Goal: Register for event/course

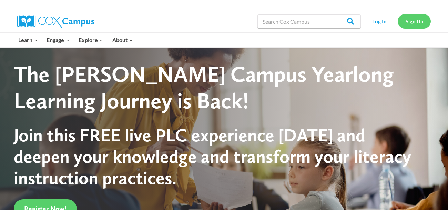
click at [412, 15] on link "Sign Up" at bounding box center [414, 21] width 33 height 14
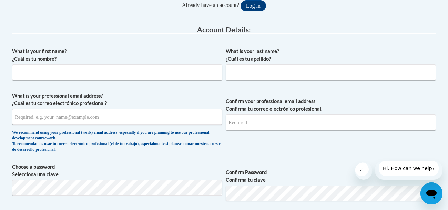
scroll to position [169, 0]
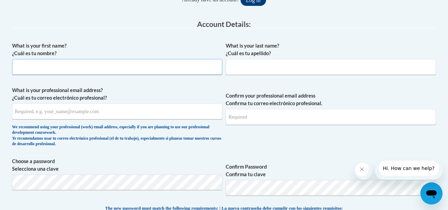
click at [77, 64] on input "What is your first name? ¿Cuál es tu nombre?" at bounding box center [117, 67] width 210 height 16
click at [75, 64] on input "What is your first name? ¿Cuál es tu nombre?" at bounding box center [117, 67] width 210 height 16
type input "Keira"
type input "Philips"
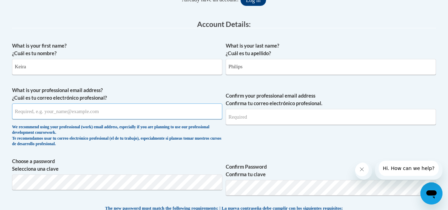
type input "Philips_Keira@student.mahoningctc.com"
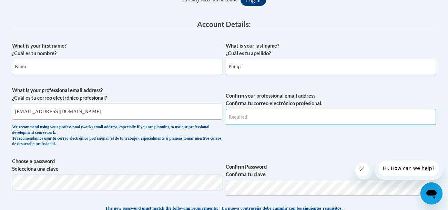
type input "Philips_Keira@student.mahoningctc.com"
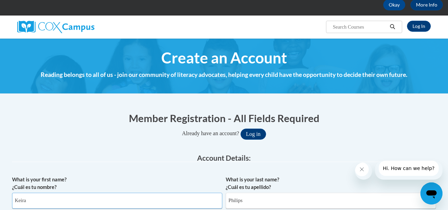
scroll to position [0, 0]
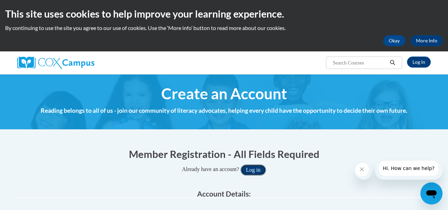
click at [263, 167] on button "Log in" at bounding box center [252, 169] width 25 height 11
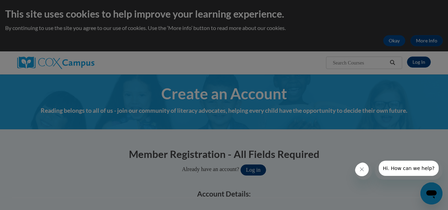
scroll to position [149, 0]
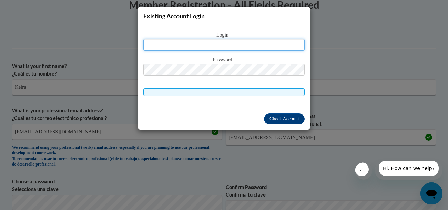
click at [230, 41] on input "text" at bounding box center [223, 45] width 161 height 12
type input "peanut92307@icloud.com"
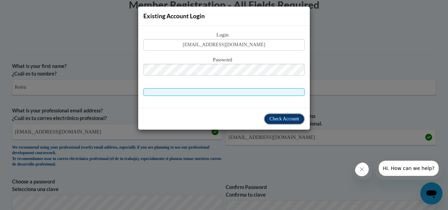
click at [290, 119] on span "Check Account" at bounding box center [284, 118] width 30 height 5
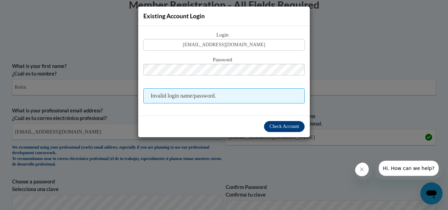
click at [226, 95] on span "Invalid login name/password." at bounding box center [223, 95] width 161 height 15
click at [358, 34] on div "Existing Account Login Login peanut92307@icloud.com Password Invalid login name…" at bounding box center [224, 105] width 448 height 210
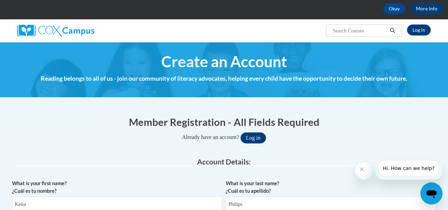
scroll to position [22, 0]
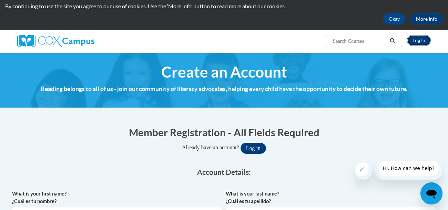
click at [424, 41] on link "Log In" at bounding box center [419, 40] width 24 height 11
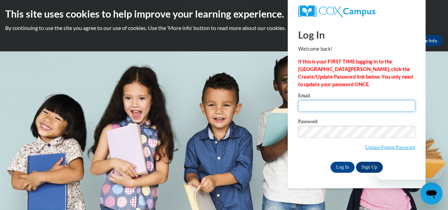
click at [351, 106] on input "Email" at bounding box center [356, 106] width 117 height 12
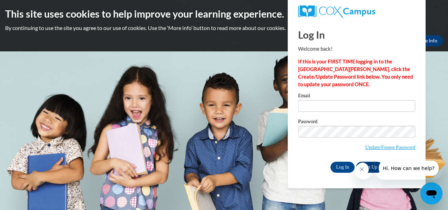
click at [364, 168] on icon "Close message from company" at bounding box center [362, 169] width 6 height 6
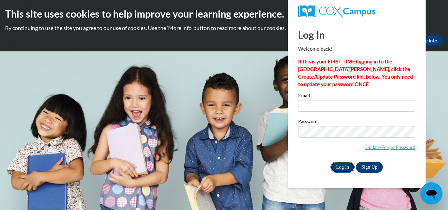
click at [344, 166] on input "Log In" at bounding box center [342, 167] width 24 height 11
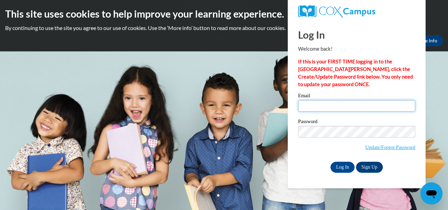
click at [371, 105] on input "Email" at bounding box center [356, 106] width 117 height 12
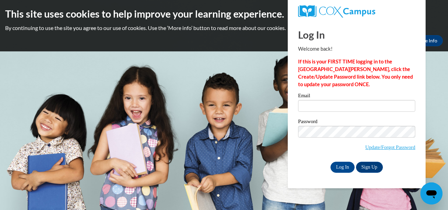
click at [314, 147] on span "Update/Forgot Password" at bounding box center [356, 140] width 117 height 29
click at [403, 149] on link "Update/Forgot Password" at bounding box center [390, 147] width 50 height 6
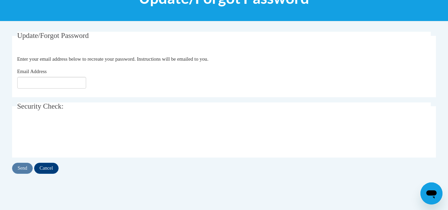
scroll to position [108, 0]
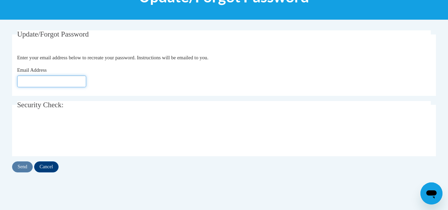
click at [43, 80] on input "Email Address" at bounding box center [51, 81] width 69 height 12
type input "[EMAIL_ADDRESS][DOMAIN_NAME]"
click at [27, 164] on input "Send" at bounding box center [22, 166] width 21 height 11
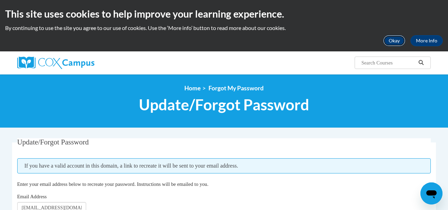
click at [395, 39] on button "Okay" at bounding box center [394, 40] width 22 height 11
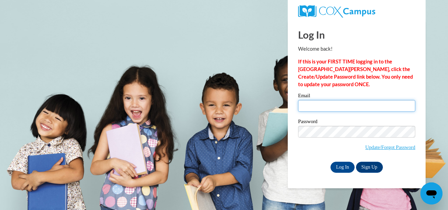
click at [324, 104] on input "Email" at bounding box center [356, 106] width 117 height 12
type input "[EMAIL_ADDRESS][DOMAIN_NAME]"
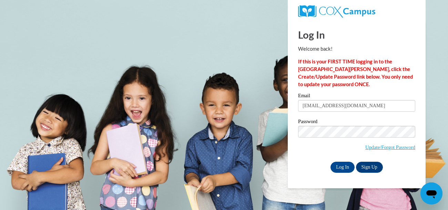
click at [313, 172] on div "Log In Sign Up" at bounding box center [356, 167] width 117 height 11
click at [345, 166] on input "Log In" at bounding box center [342, 167] width 24 height 11
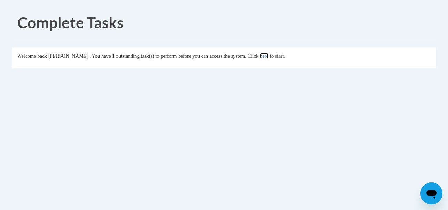
click at [268, 55] on link "here" at bounding box center [264, 56] width 9 height 6
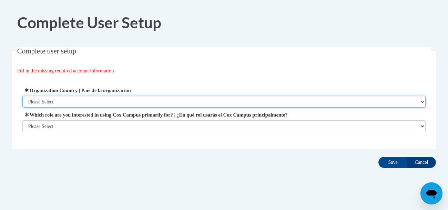
click at [64, 100] on select "Please Select United States | Estados Unidos Outside of the United States | Fue…" at bounding box center [223, 102] width 403 height 12
select select "ad49bcad-a171-4b2e-b99c-48b446064914"
click at [22, 96] on select "Please Select United States | Estados Unidos Outside of the United States | Fue…" at bounding box center [223, 102] width 403 height 12
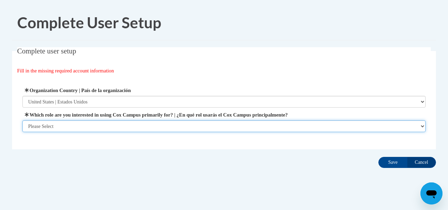
click at [69, 124] on select "Please Select College/University | Colegio/Universidad Community/Nonprofit Part…" at bounding box center [223, 126] width 403 height 12
click at [22, 132] on select "Please Select College/University | Colegio/Universidad Community/Nonprofit Part…" at bounding box center [223, 126] width 403 height 12
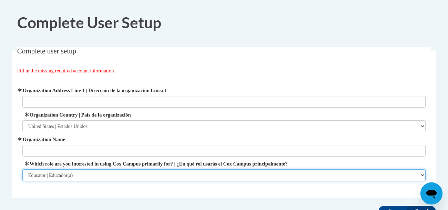
click at [72, 174] on select "Please Select College/University | Colegio/Universidad Community/Nonprofit Part…" at bounding box center [223, 175] width 403 height 12
select select "5a18ea06-2b54-4451-96f2-d152daf9eac5"
click at [22, 169] on select "Please Select College/University | Colegio/Universidad Community/Nonprofit Part…" at bounding box center [223, 175] width 403 height 12
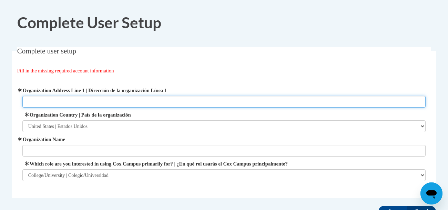
click at [82, 98] on input "Organization Address Line 1 | Dirección de la organización Línea 1" at bounding box center [223, 102] width 403 height 12
type input "7300 palmyra road"
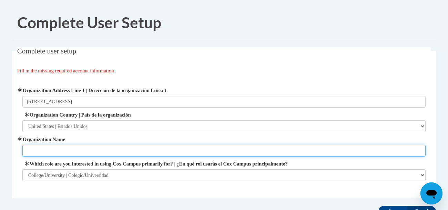
click at [57, 150] on input "Organization Name" at bounding box center [223, 151] width 403 height 12
type input "m"
type input "Mahoning"
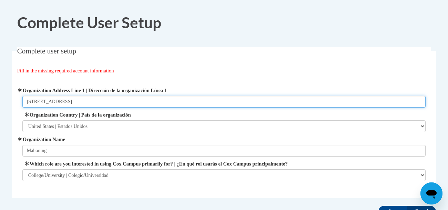
click at [38, 101] on input "7300 palmyra road" at bounding box center [223, 102] width 403 height 12
click at [65, 103] on input "7300 north palmyra road" at bounding box center [223, 102] width 403 height 12
type input "7300 north palmyra road"
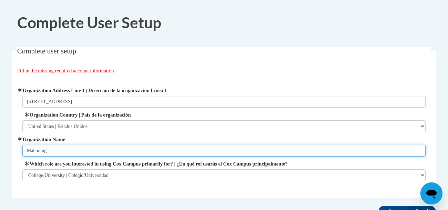
click at [52, 151] on input "Mahoning" at bounding box center [223, 151] width 403 height 12
type input "M"
paste input "Mahoning County Career & Technical Center"
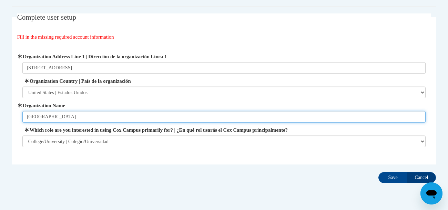
scroll to position [55, 0]
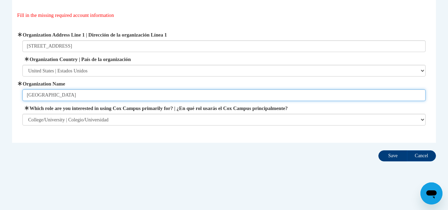
type input "Mahoning County Career & Technical Center"
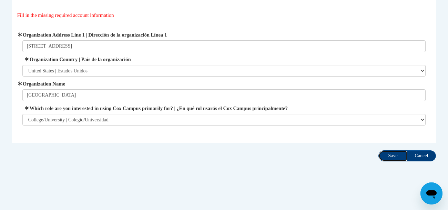
click at [391, 153] on input "Save" at bounding box center [392, 155] width 29 height 11
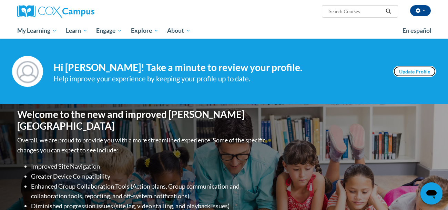
click at [419, 68] on link "Update Profile" at bounding box center [414, 71] width 43 height 11
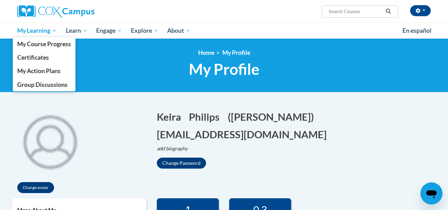
click at [43, 29] on span "My Learning" at bounding box center [37, 31] width 40 height 8
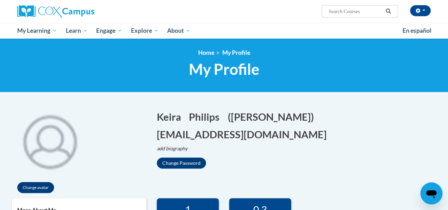
click at [368, 12] on input "Search..." at bounding box center [355, 11] width 55 height 8
type input "10125649"
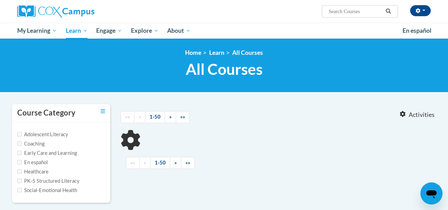
type input "10125649"
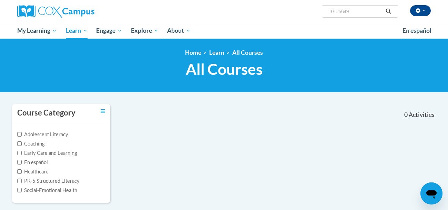
click at [327, 11] on span "Search Search... 10125649" at bounding box center [360, 11] width 76 height 12
click at [329, 11] on input "10125649" at bounding box center [355, 11] width 55 height 8
click at [386, 13] on icon "Search" at bounding box center [388, 11] width 6 height 5
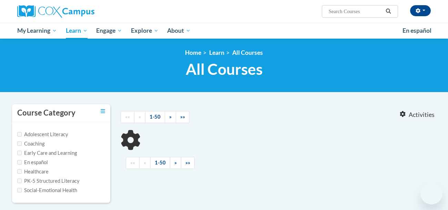
type input "10125649"
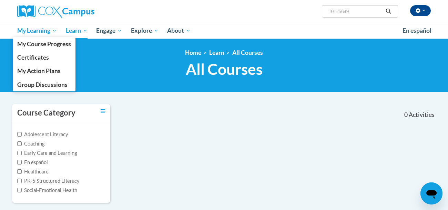
click at [38, 30] on span "My Learning" at bounding box center [37, 31] width 40 height 8
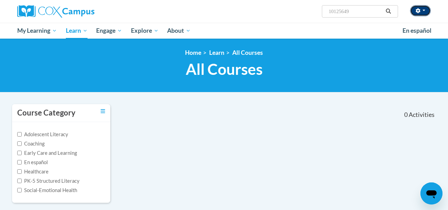
click at [426, 11] on button "button" at bounding box center [420, 10] width 21 height 11
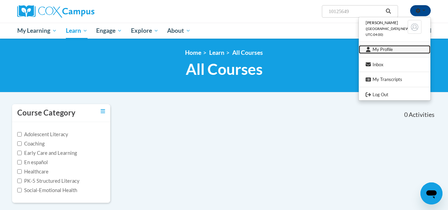
click at [388, 50] on link "My Profile" at bounding box center [395, 49] width 72 height 9
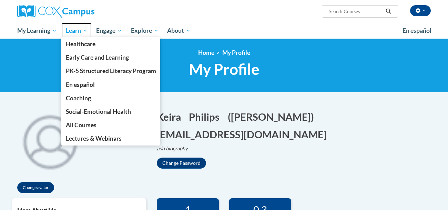
click at [75, 32] on span "Learn" at bounding box center [77, 31] width 22 height 8
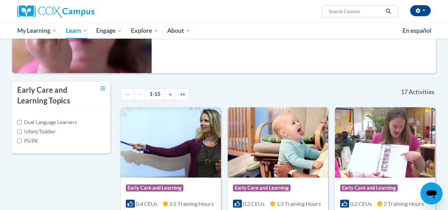
click at [191, 175] on img at bounding box center [171, 142] width 100 height 70
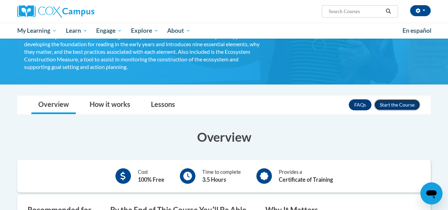
click at [396, 103] on button "Enroll" at bounding box center [397, 104] width 46 height 11
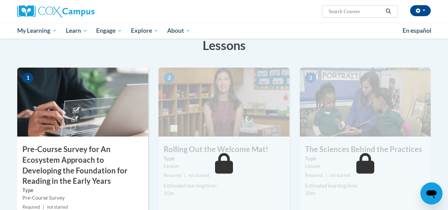
click at [97, 98] on img at bounding box center [82, 102] width 131 height 69
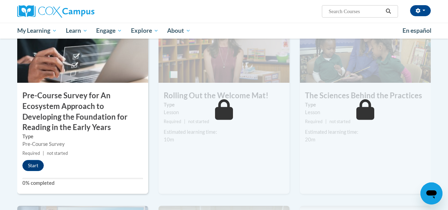
scroll to position [185, 0]
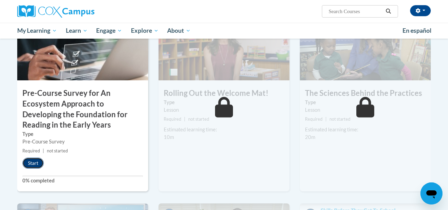
click at [38, 161] on button "Start" at bounding box center [32, 162] width 21 height 11
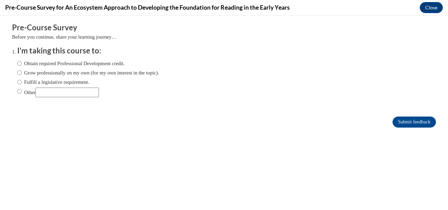
scroll to position [0, 0]
click at [18, 62] on input "Obtain required Professional Development credit." at bounding box center [19, 64] width 4 height 8
radio input "true"
click at [419, 124] on input "Submit feedback" at bounding box center [413, 121] width 43 height 11
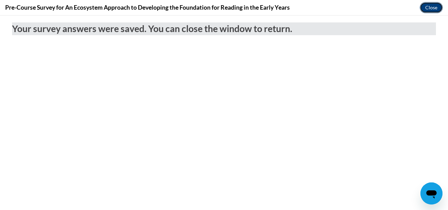
click at [433, 6] on button "Close" at bounding box center [431, 7] width 23 height 11
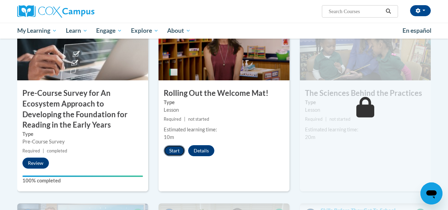
click at [172, 147] on button "Start" at bounding box center [174, 150] width 21 height 11
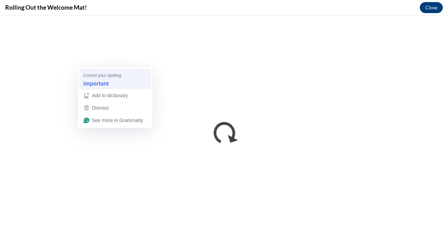
click at [111, 82] on div "important" at bounding box center [115, 83] width 66 height 11
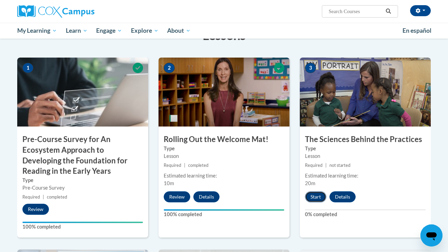
click at [312, 196] on button "Start" at bounding box center [315, 196] width 21 height 11
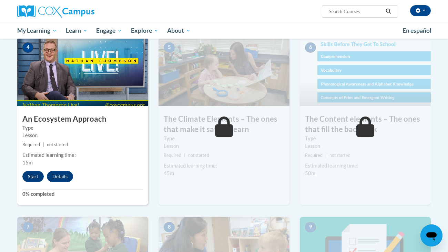
scroll to position [352, 0]
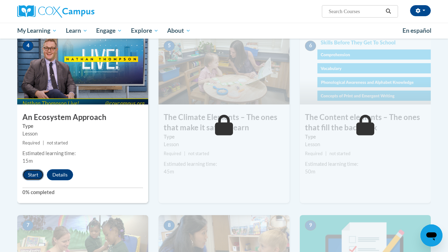
click at [30, 178] on button "Start" at bounding box center [32, 174] width 21 height 11
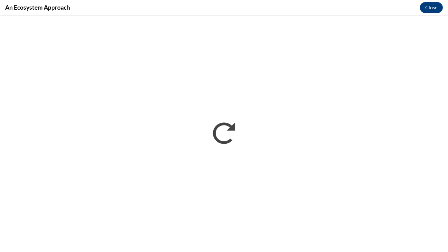
scroll to position [0, 0]
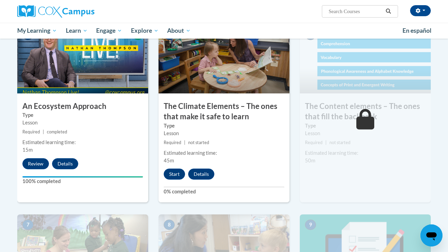
scroll to position [370, 0]
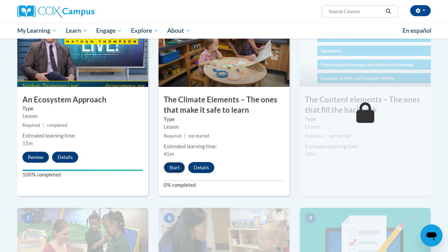
click at [175, 164] on button "Start" at bounding box center [174, 167] width 21 height 11
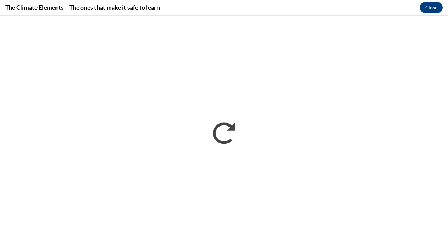
scroll to position [0, 0]
